Goal: Task Accomplishment & Management: Use online tool/utility

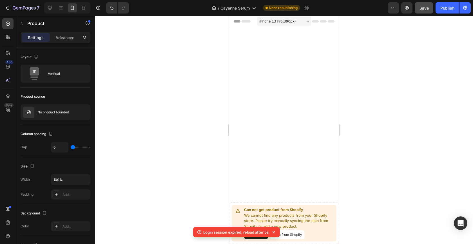
scroll to position [1687, 0]
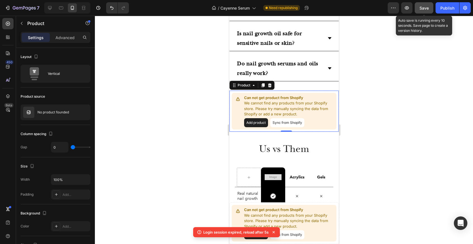
click at [427, 9] on span "Save" at bounding box center [423, 8] width 9 height 5
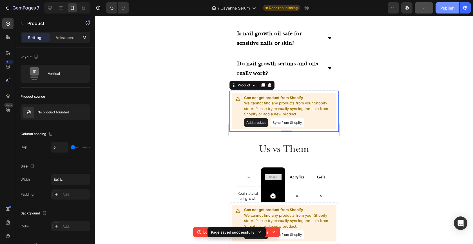
click at [445, 8] on div "Publish" at bounding box center [447, 8] width 14 height 6
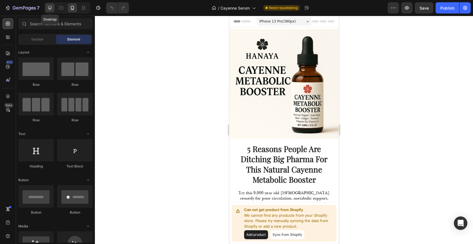
click at [52, 6] on icon at bounding box center [50, 8] width 6 height 6
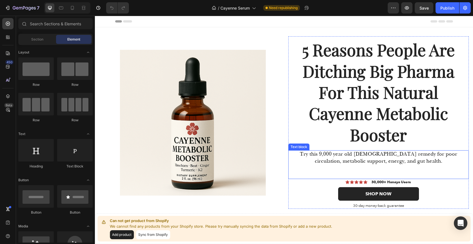
click at [342, 158] on span "Try this 9,000 year old Native American remedy for poor circulation, metabolic …" at bounding box center [378, 158] width 157 height 14
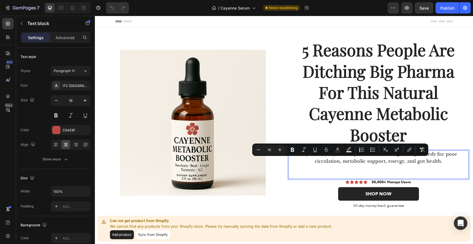
click at [400, 164] on span "Try this 9,000 year old Native American remedy for poor circulation, metabolic …" at bounding box center [378, 158] width 157 height 14
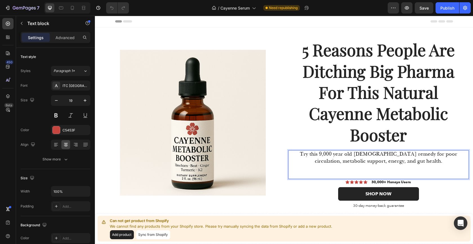
click at [429, 154] on span "Try this 9,000 year old Native American remedy for poor circulation, metabolic …" at bounding box center [378, 158] width 157 height 14
click at [349, 163] on span "Try this 9,000 year old Native American remedy for increased blood circulation,…" at bounding box center [378, 158] width 168 height 14
click at [373, 163] on span "Try this 9,000 year old Native American remedy for increased blood circulation,…" at bounding box center [378, 158] width 168 height 14
click at [381, 163] on span "Try this 9,000 year old Native American remedy for increased blood circulation,…" at bounding box center [378, 158] width 168 height 14
click at [384, 162] on span "Try this 9,000 year old Native American remedy for increased blood circulation,…" at bounding box center [378, 158] width 168 height 14
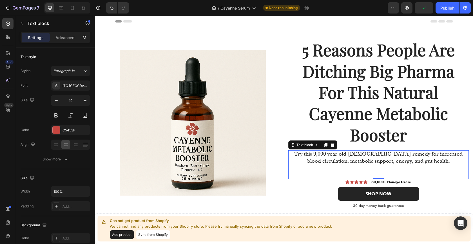
click at [385, 175] on div "Try this 9,000 year old Native American remedy for increased blood circulation,…" at bounding box center [378, 164] width 181 height 28
click at [400, 163] on span "Try this 9,000 year old Native American remedy for increased blood circulation,…" at bounding box center [378, 158] width 168 height 14
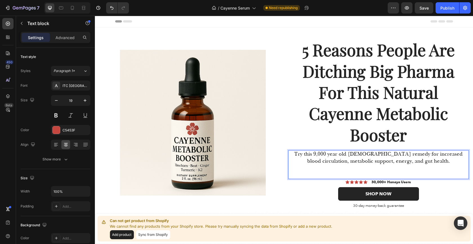
click at [402, 163] on span "Try this 9,000 year old Native American remedy for increased blood circulation,…" at bounding box center [378, 158] width 168 height 14
click at [441, 163] on span "Try this 9,000 year old Native American remedy for increased blood circulation,…" at bounding box center [378, 158] width 168 height 14
click at [415, 161] on span "Try this 9,000 year old Native American remedy for increased blood circulation,…" at bounding box center [378, 158] width 168 height 14
click at [407, 162] on span "Try this 9,000 year old Native American remedy for increased blood circulation,…" at bounding box center [378, 158] width 168 height 14
click at [358, 163] on span "Try this 9,000 year old Native American remedy for increased blood circulation,…" at bounding box center [378, 158] width 168 height 14
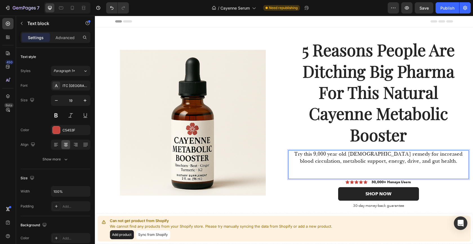
click at [445, 162] on span "Try this 9,000 year old Native American remedy for increased blood circulation,…" at bounding box center [378, 158] width 168 height 14
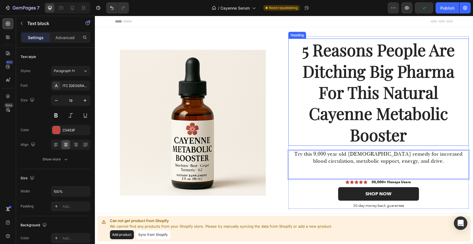
click at [442, 135] on h1 "5 Reasons People Are Ditching Big Pharma For This Natural Cayenne Metabolic Boo…" at bounding box center [378, 92] width 181 height 107
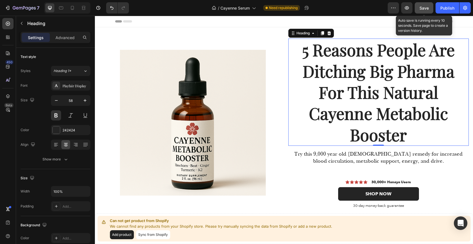
click at [425, 8] on span "Save" at bounding box center [423, 8] width 9 height 5
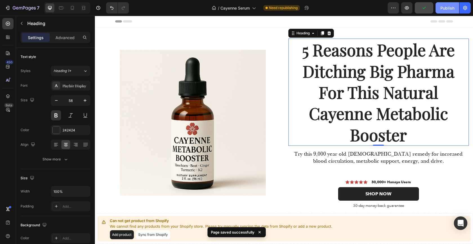
click at [447, 9] on div "Publish" at bounding box center [447, 8] width 14 height 6
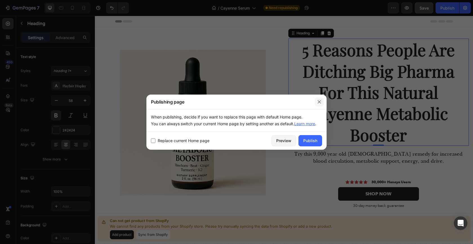
click at [319, 101] on icon "button" at bounding box center [318, 101] width 3 height 3
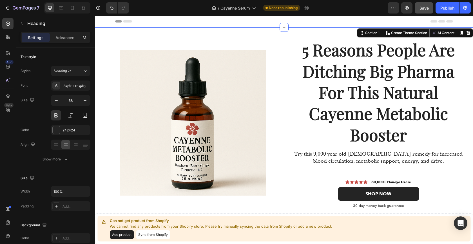
click at [284, 167] on div "Image 5 Reasons People Are Ditching Big Pharma For This Natural Cayenne Metabol…" at bounding box center [284, 122] width 378 height 191
